Goal: Check status

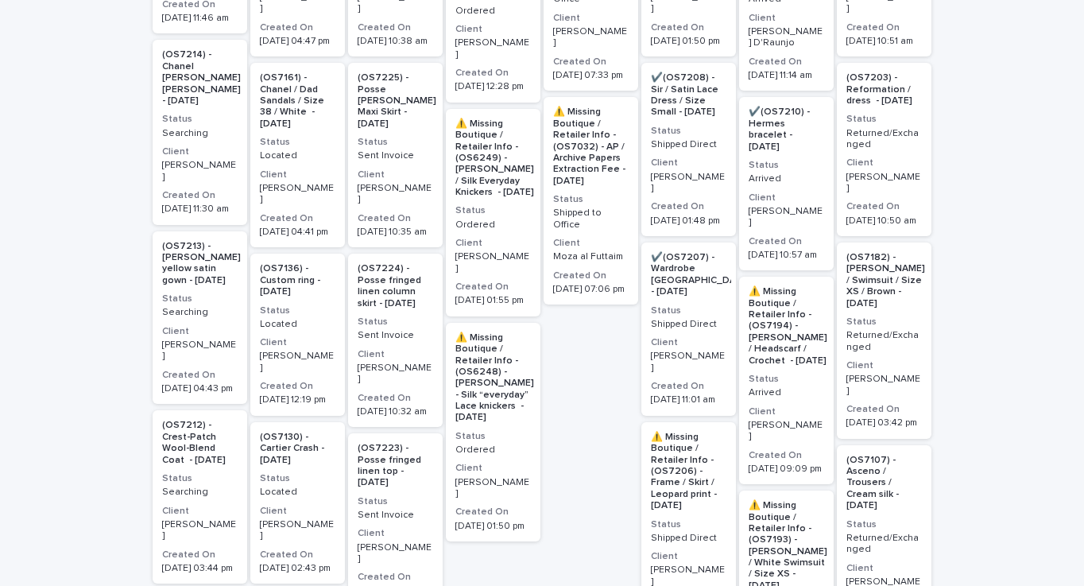
scroll to position [511, 0]
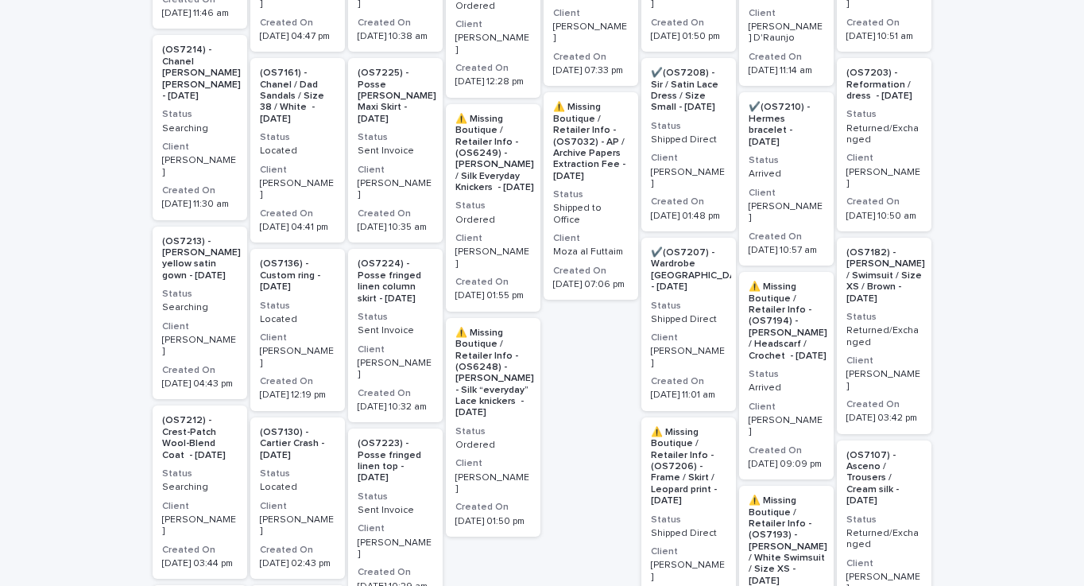
click at [193, 415] on p "(OS7212) - Crest-Patch Wool-Blend Coat - [DATE]" at bounding box center [200, 438] width 76 height 46
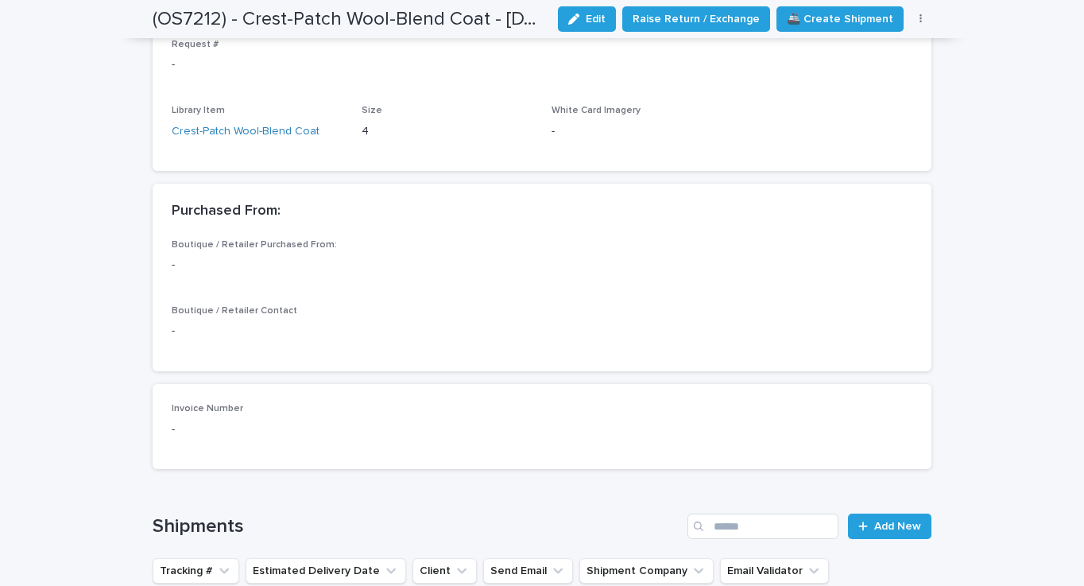
scroll to position [829, 0]
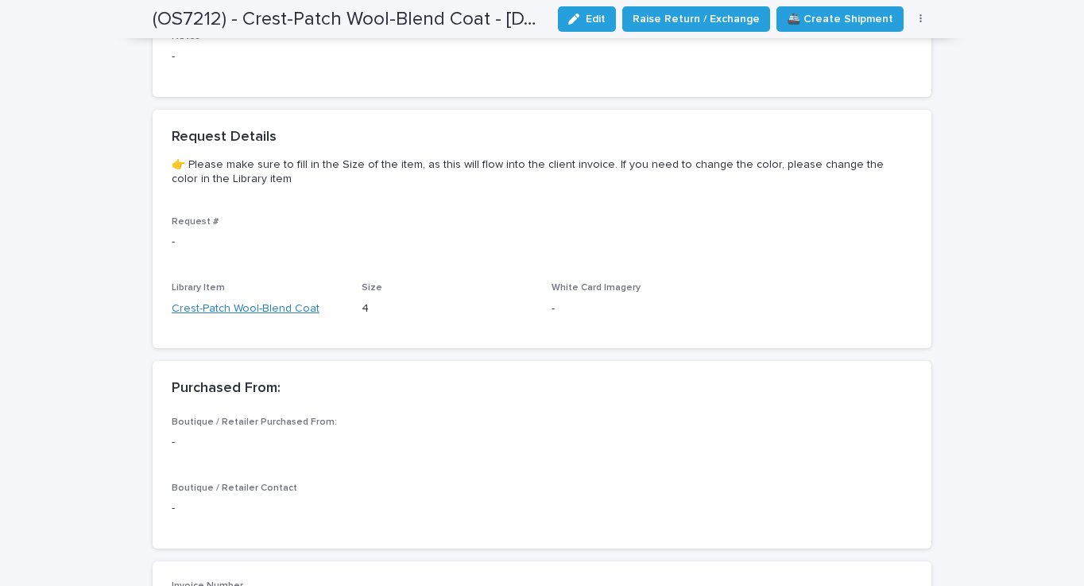
click at [263, 300] on link "Crest-Patch Wool-Blend Coat" at bounding box center [246, 308] width 148 height 17
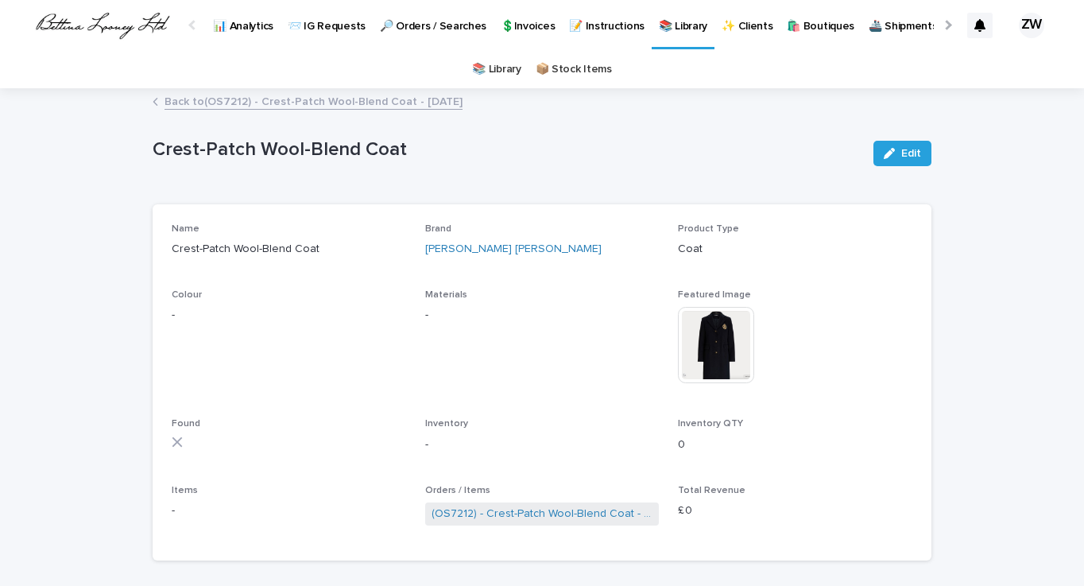
click at [716, 347] on img at bounding box center [716, 345] width 76 height 76
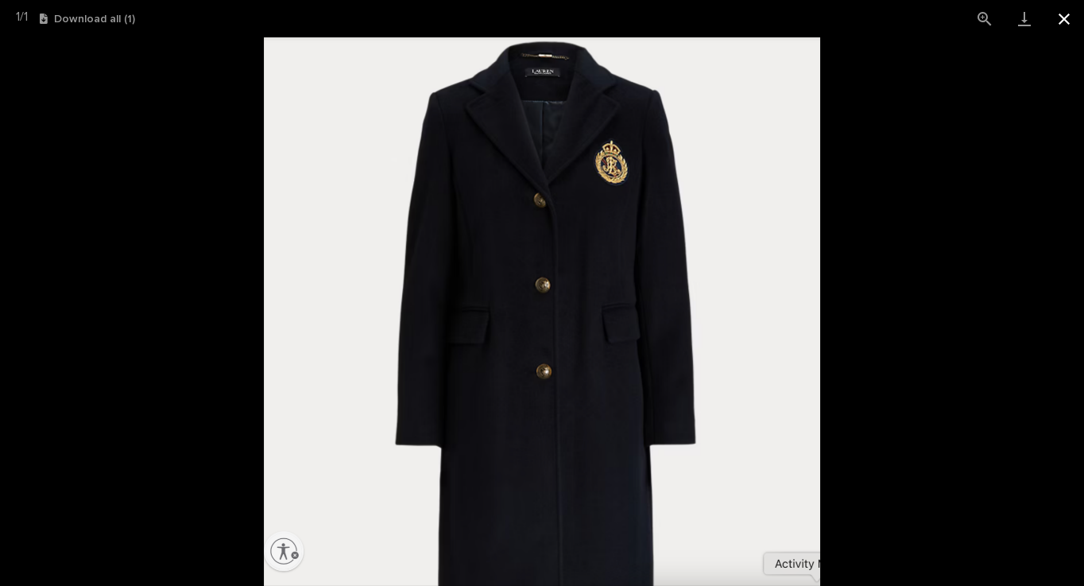
click at [1074, 16] on button "Close gallery" at bounding box center [1064, 18] width 40 height 37
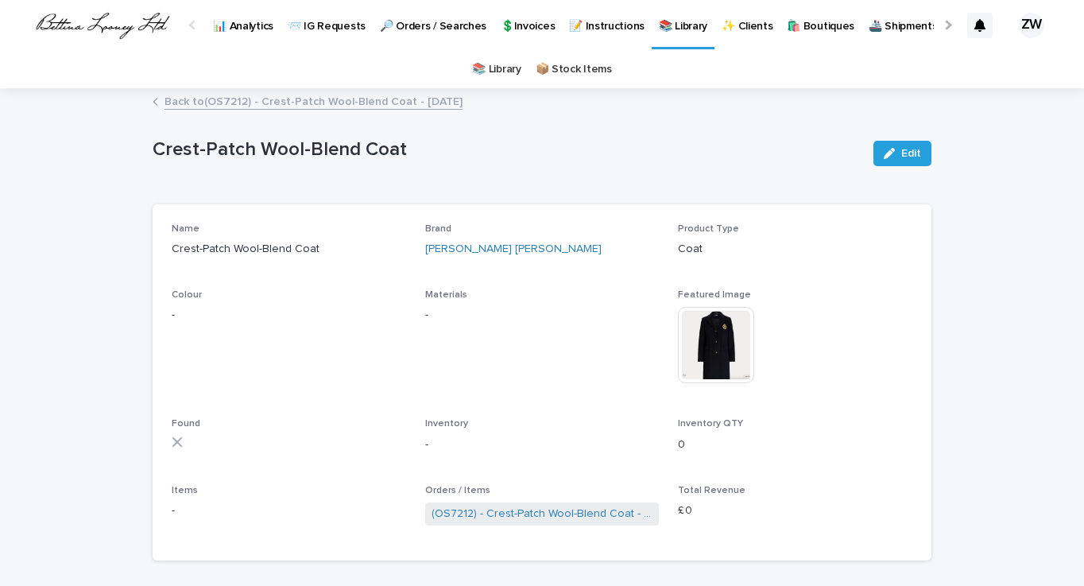
click at [164, 103] on div "Back to (OS7212) - Crest-Patch Wool-Blend Coat - 09/09/25" at bounding box center [542, 102] width 795 height 22
click at [182, 102] on link "Back to (OS7212) - Crest-Patch Wool-Blend Coat - 09/09/25" at bounding box center [314, 100] width 298 height 18
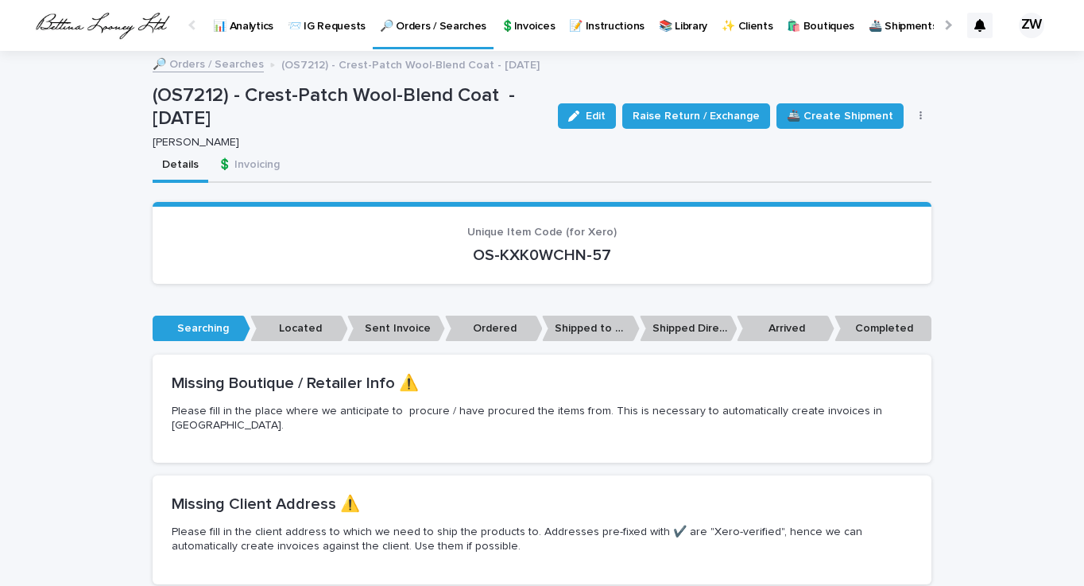
click at [336, 19] on p "📨 IG Requests" at bounding box center [327, 16] width 78 height 33
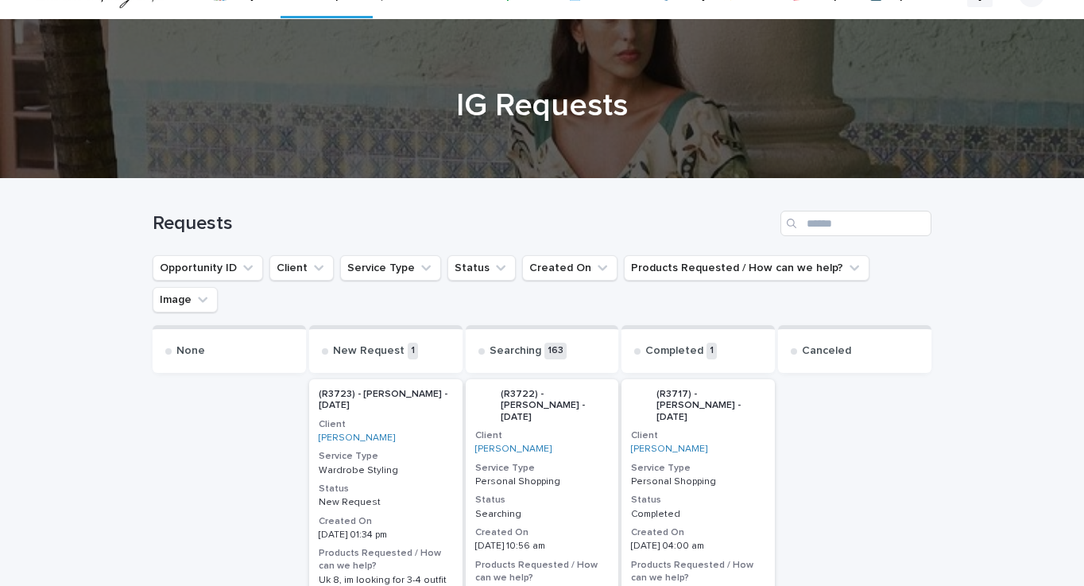
scroll to position [10, 0]
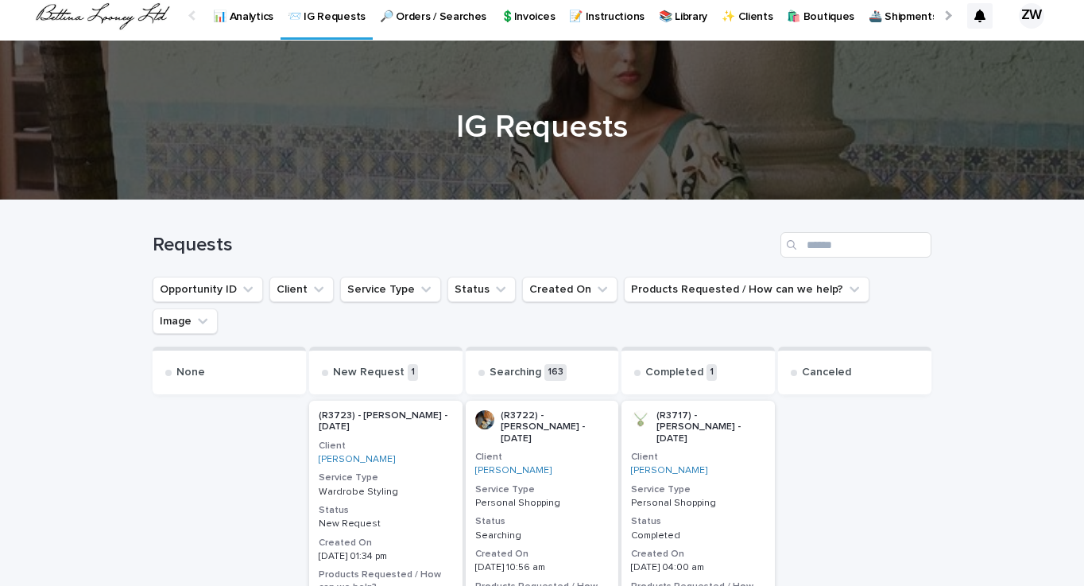
click at [424, 19] on p "🔎 Orders / Searches" at bounding box center [433, 6] width 106 height 33
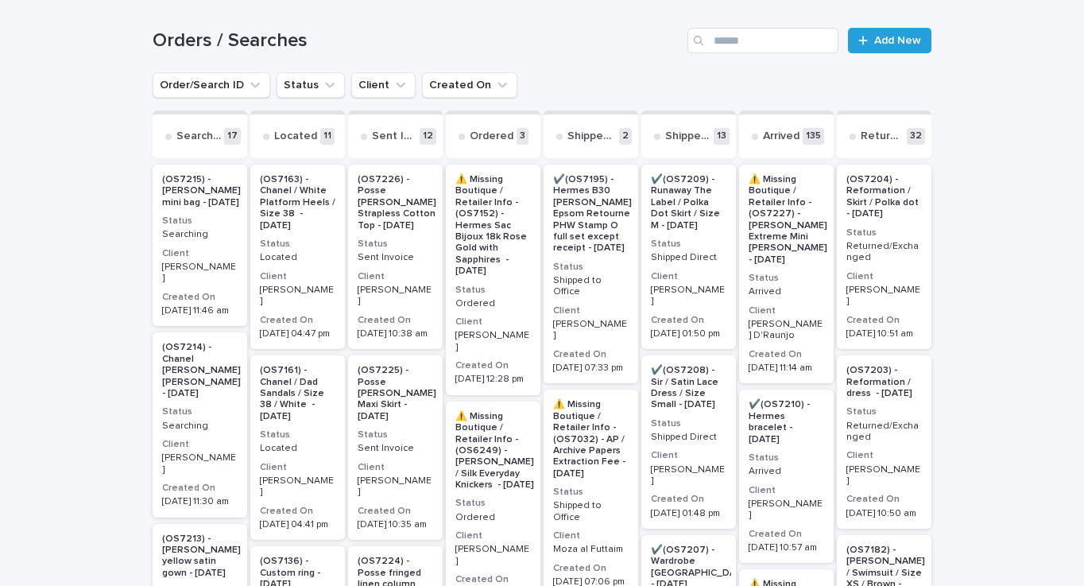
scroll to position [211, 0]
